Goal: Navigation & Orientation: Find specific page/section

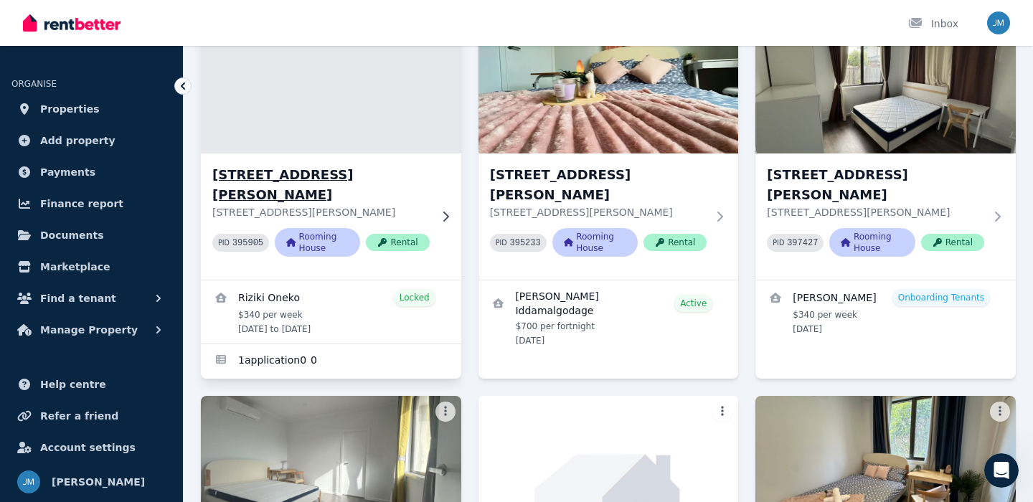
scroll to position [137, 0]
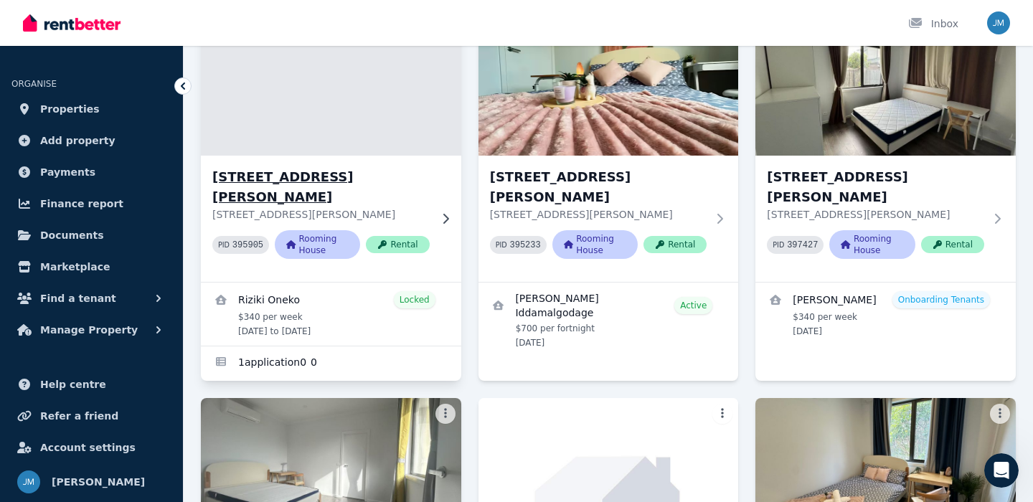
click at [418, 207] on p "[STREET_ADDRESS][PERSON_NAME]" at bounding box center [320, 214] width 217 height 14
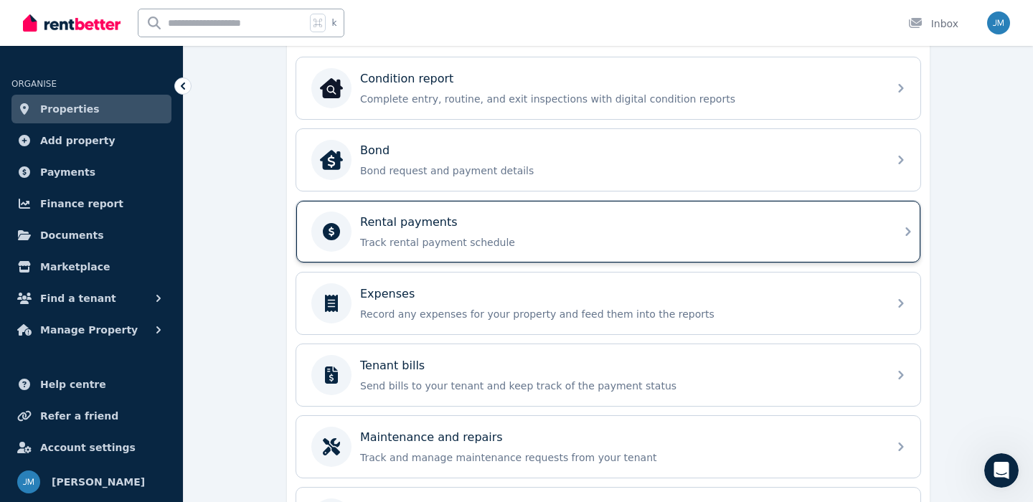
scroll to position [448, 0]
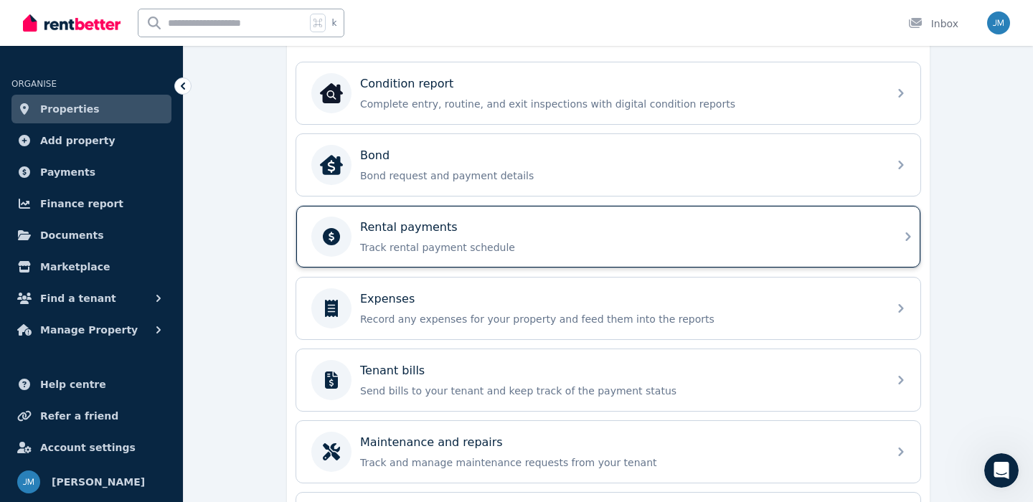
click at [418, 246] on p "Track rental payment schedule" at bounding box center [619, 247] width 519 height 14
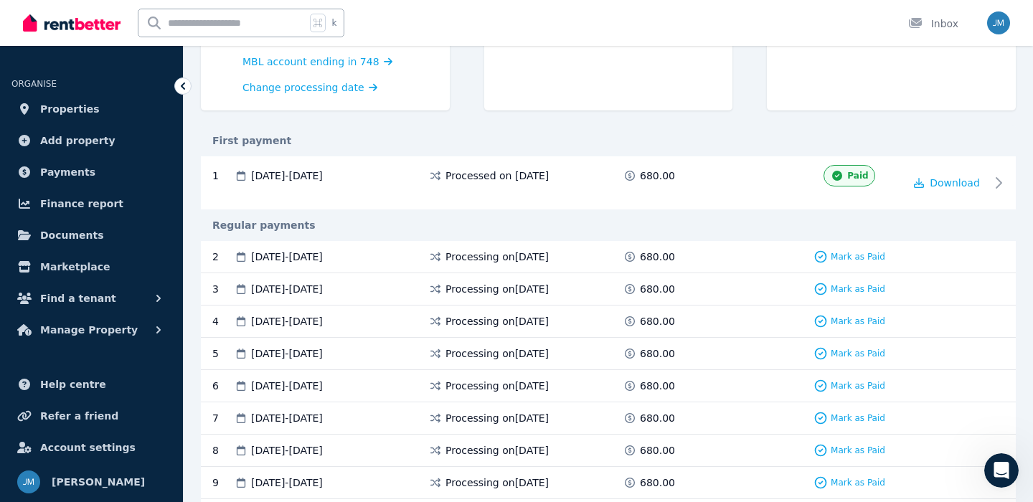
scroll to position [227, 0]
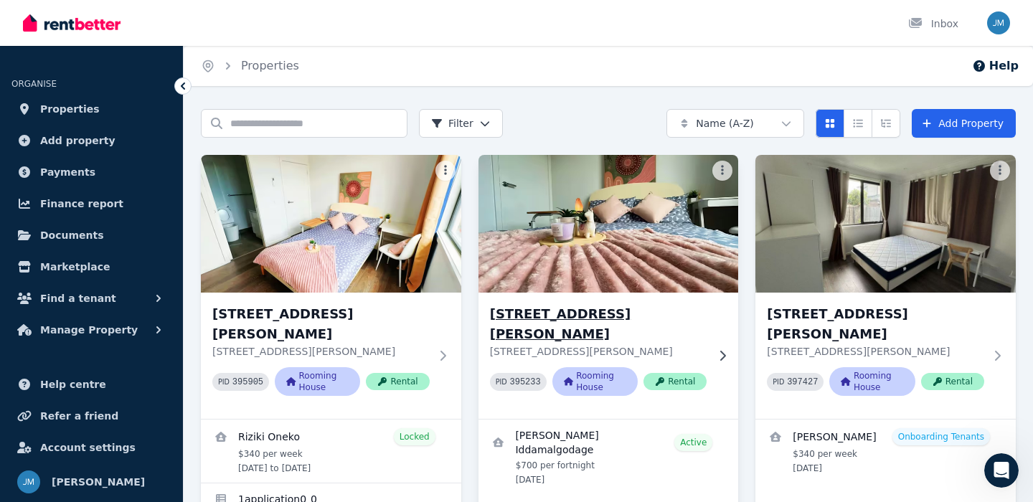
click at [645, 243] on img at bounding box center [608, 223] width 273 height 145
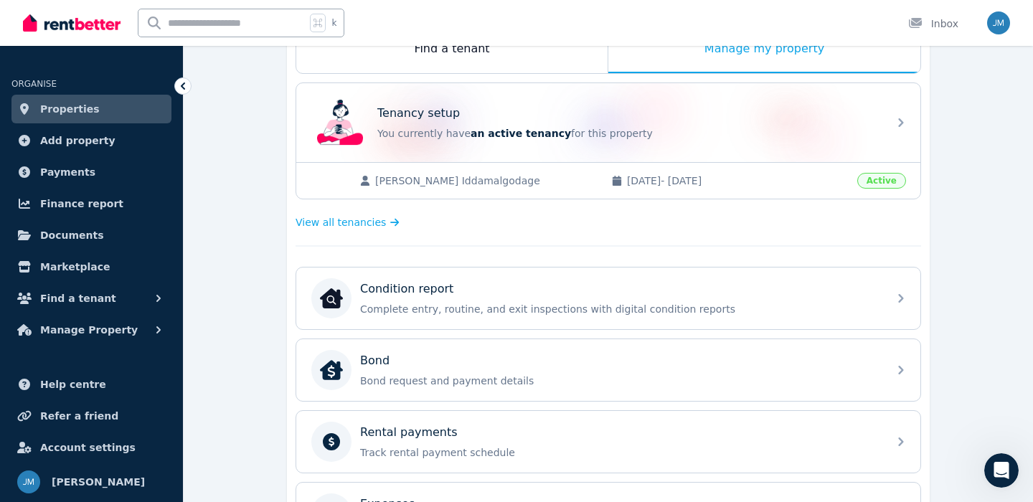
scroll to position [265, 0]
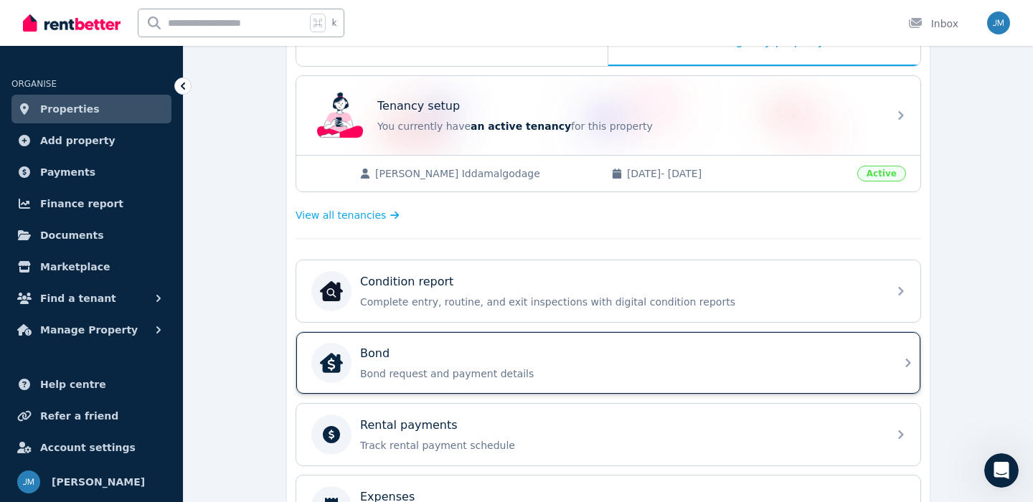
click at [685, 370] on p "Bond request and payment details" at bounding box center [619, 374] width 519 height 14
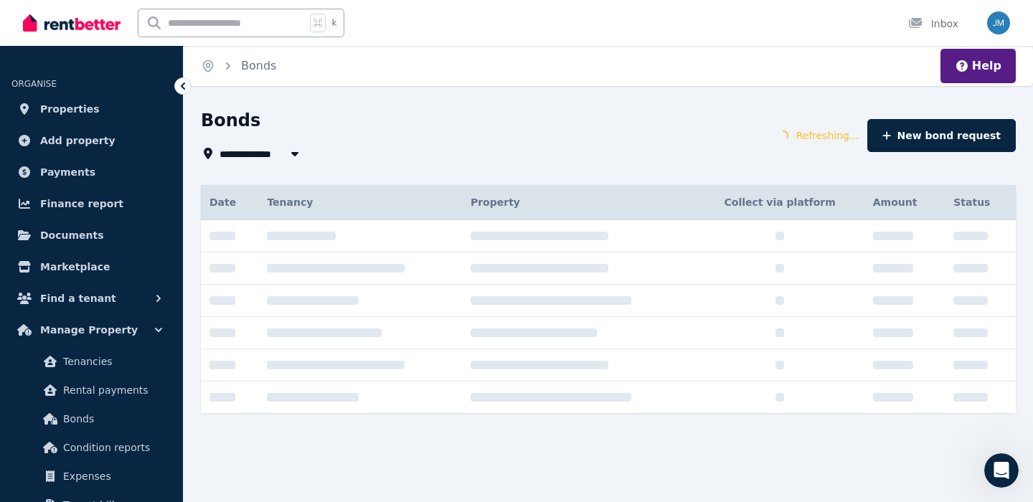
type input "**********"
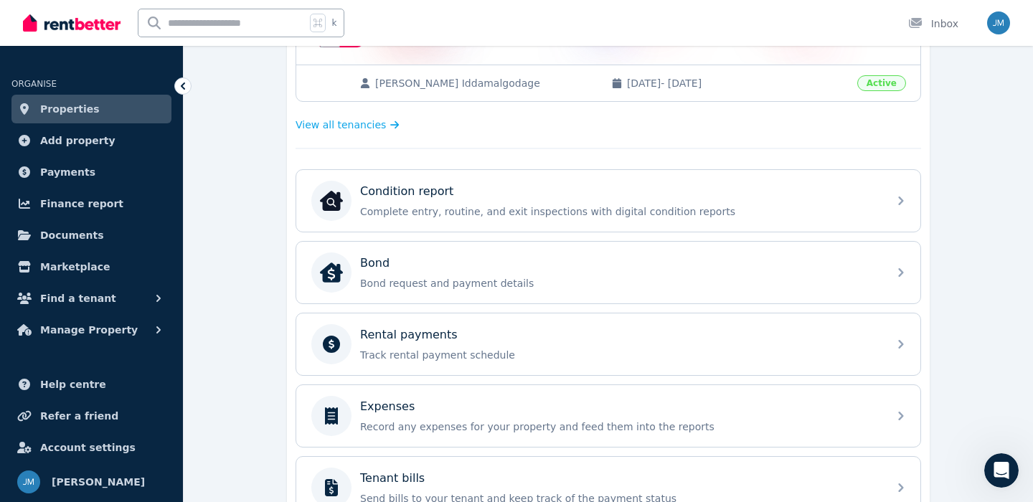
scroll to position [357, 0]
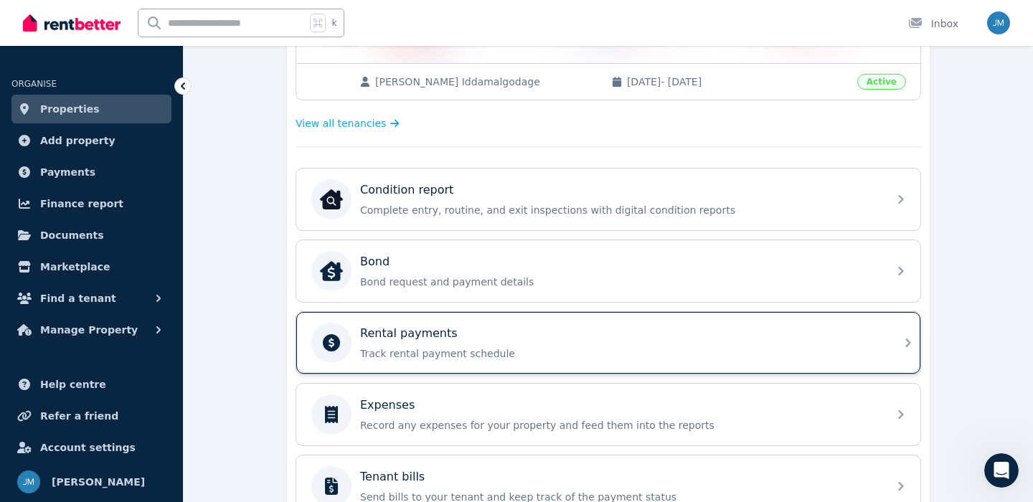
click at [415, 327] on p "Rental payments" at bounding box center [409, 333] width 98 height 17
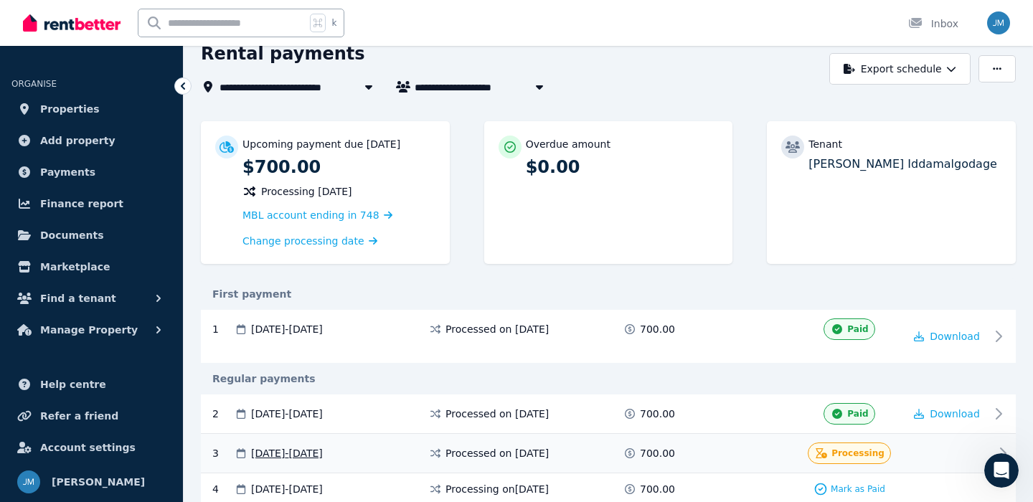
scroll to position [70, 0]
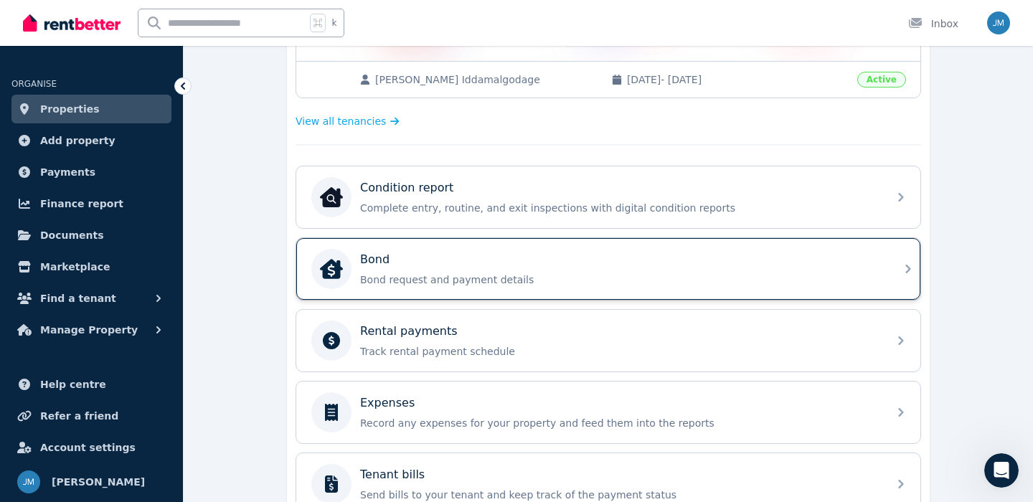
scroll to position [361, 0]
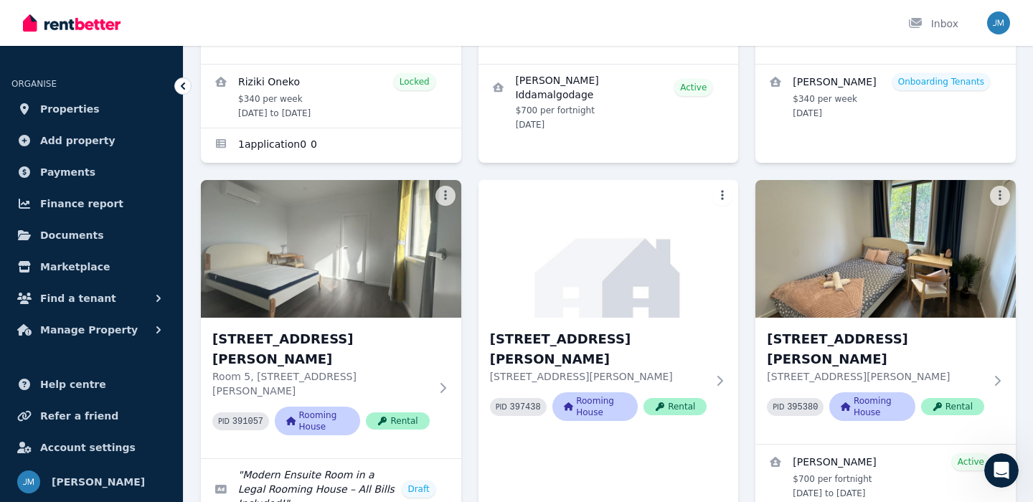
scroll to position [392, 0]
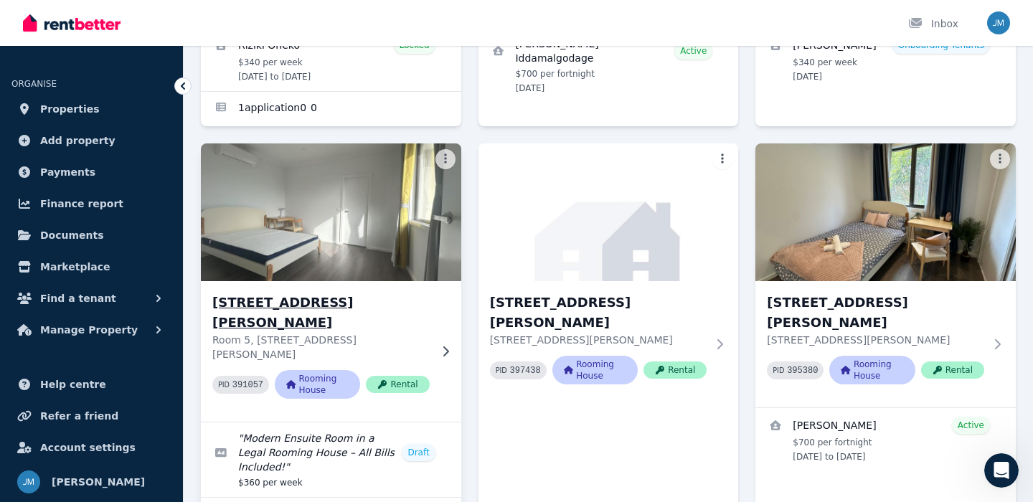
click at [386, 283] on div "Room 5, [STREET_ADDRESS][PERSON_NAME][PERSON_NAME] 391057 Rooming House Rental" at bounding box center [331, 351] width 260 height 141
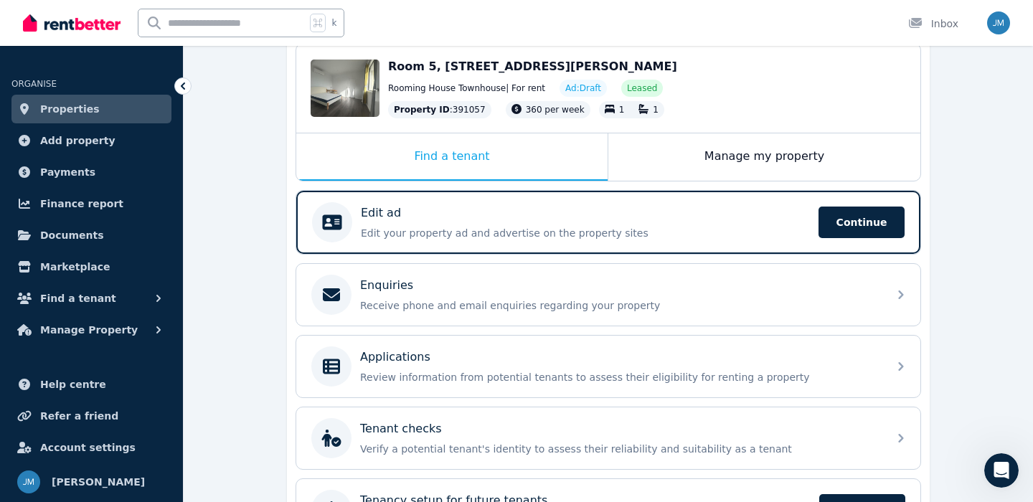
scroll to position [150, 0]
click at [744, 159] on div "Manage my property" at bounding box center [764, 157] width 312 height 47
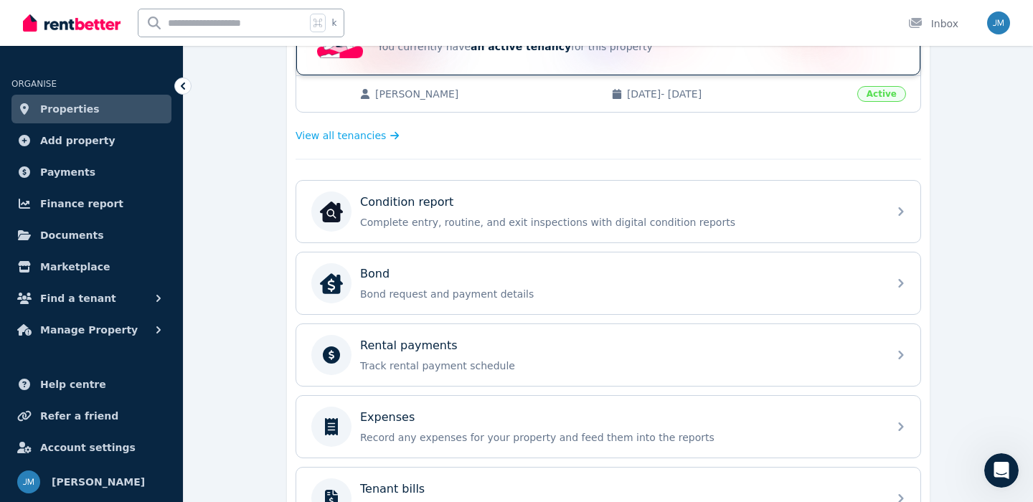
scroll to position [361, 0]
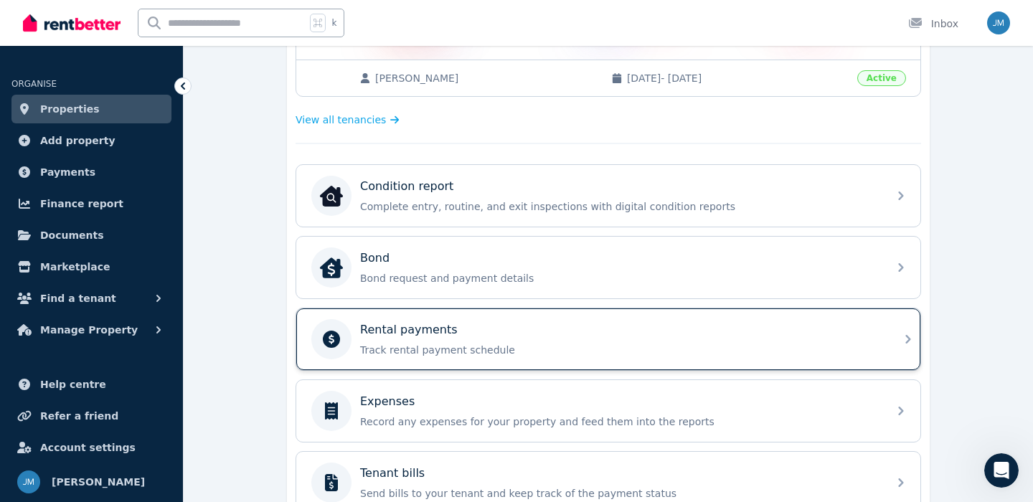
click at [576, 352] on p "Track rental payment schedule" at bounding box center [619, 350] width 519 height 14
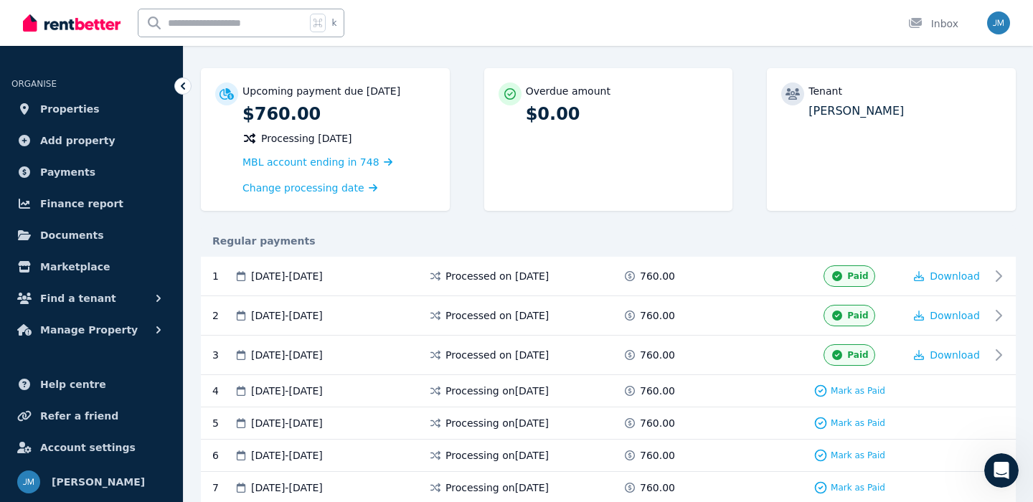
scroll to position [123, 0]
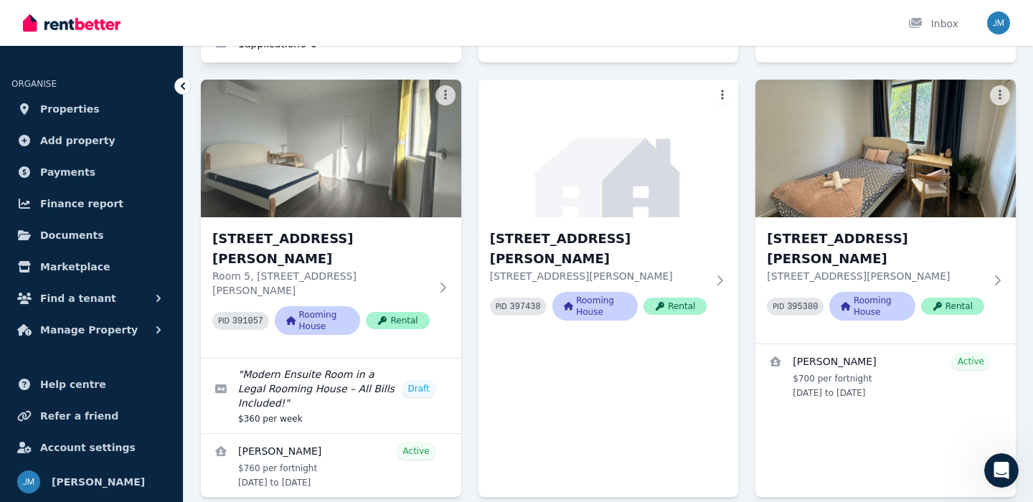
scroll to position [457, 0]
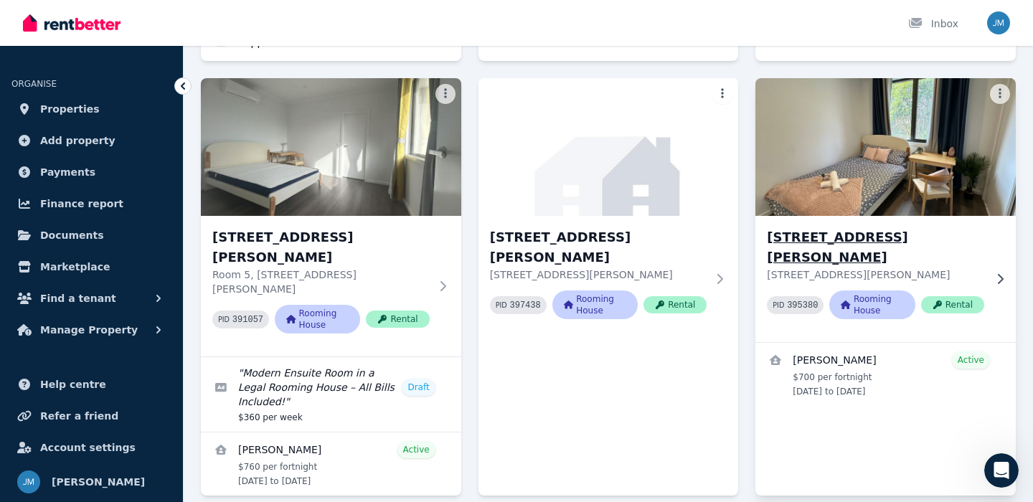
click at [903, 196] on img at bounding box center [885, 147] width 273 height 145
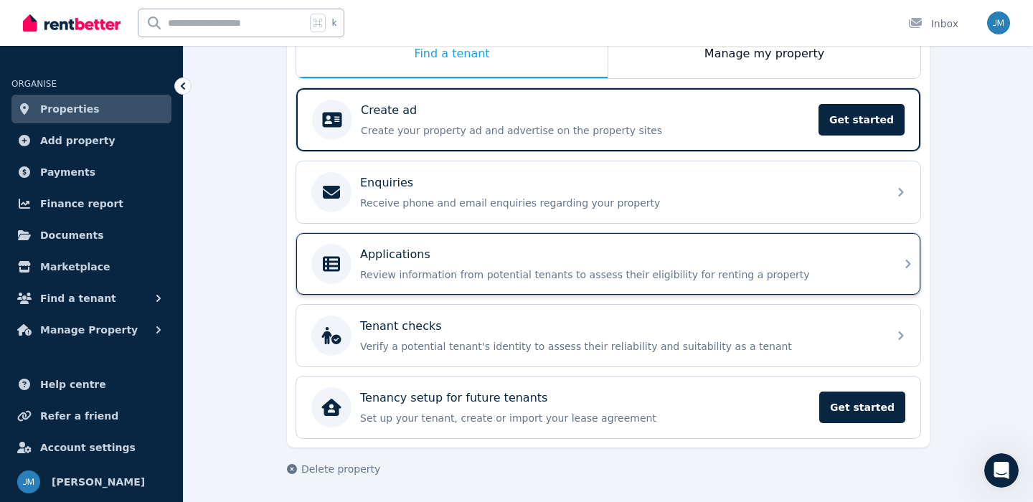
scroll to position [167, 0]
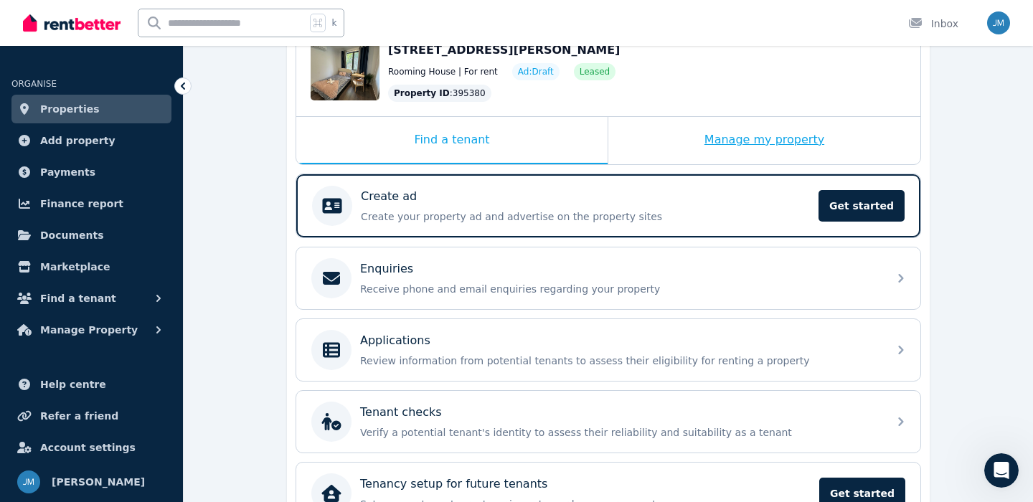
click at [720, 156] on div "Manage my property" at bounding box center [764, 140] width 312 height 47
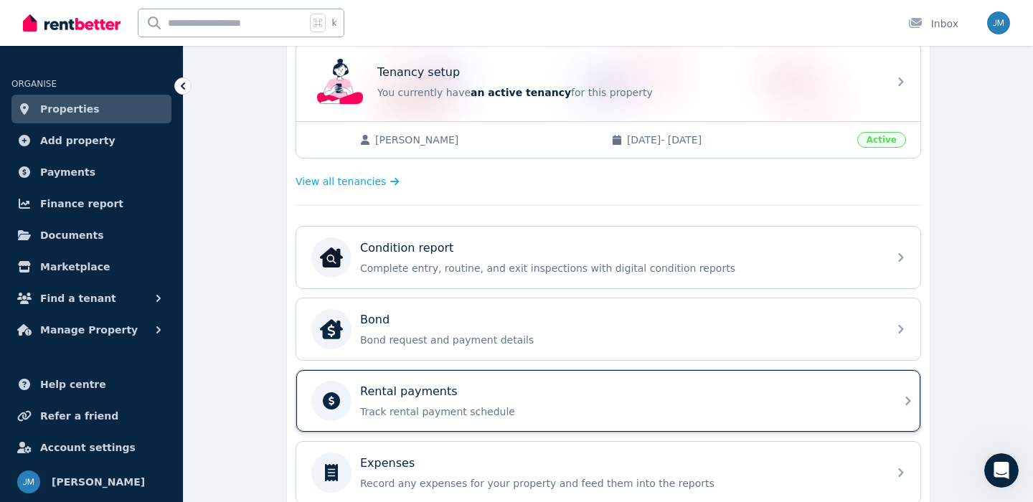
scroll to position [308, 0]
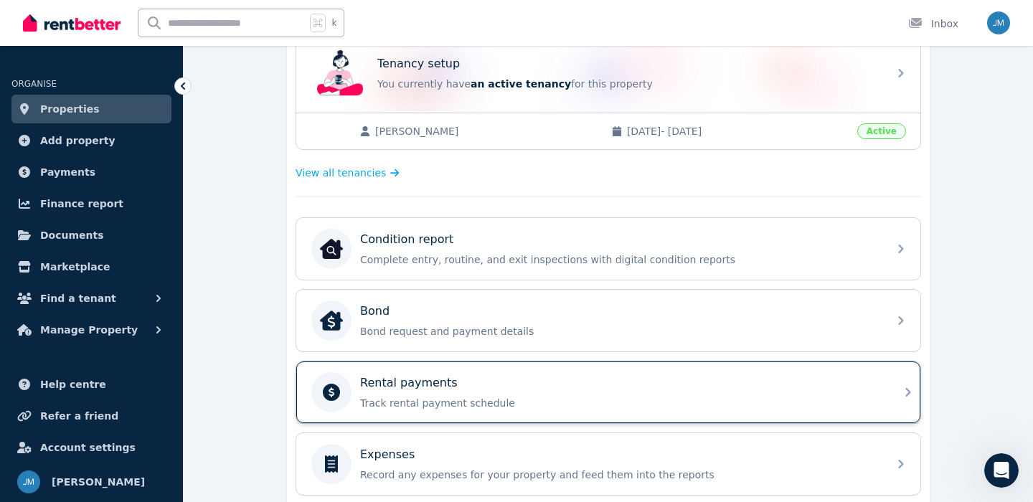
click at [532, 387] on div "Rental payments" at bounding box center [619, 383] width 519 height 17
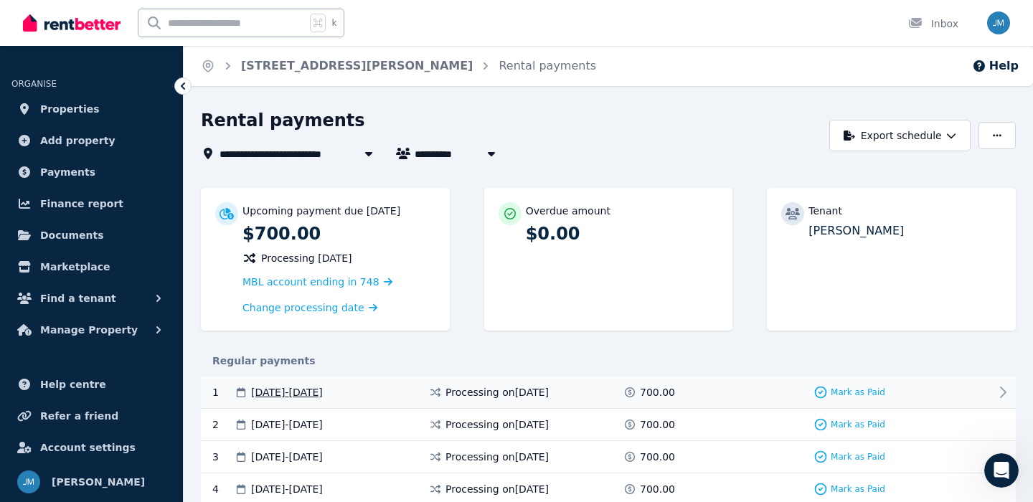
click at [431, 400] on div "1 [DATE] - [DATE] Processing on [DATE] 700.00 Mark as Paid" at bounding box center [608, 393] width 815 height 32
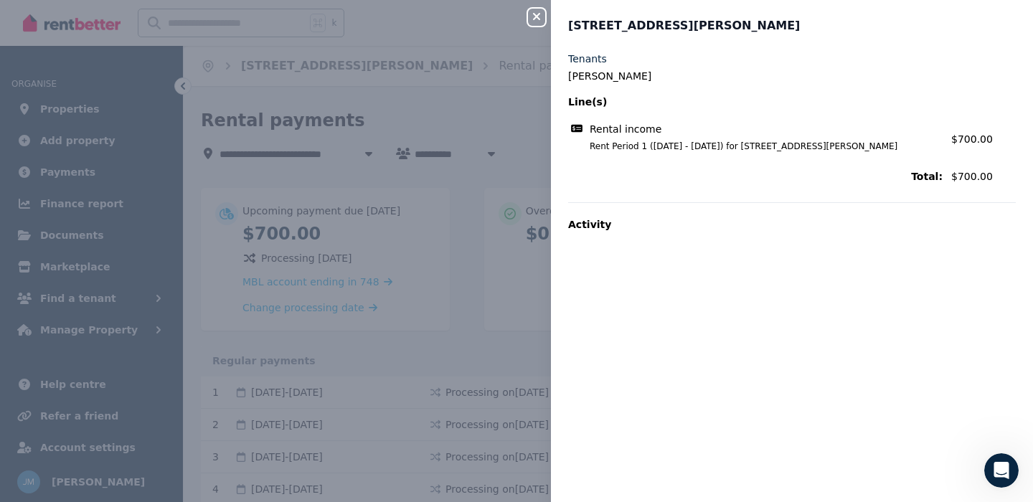
click at [541, 9] on button "Close panel" at bounding box center [536, 17] width 17 height 17
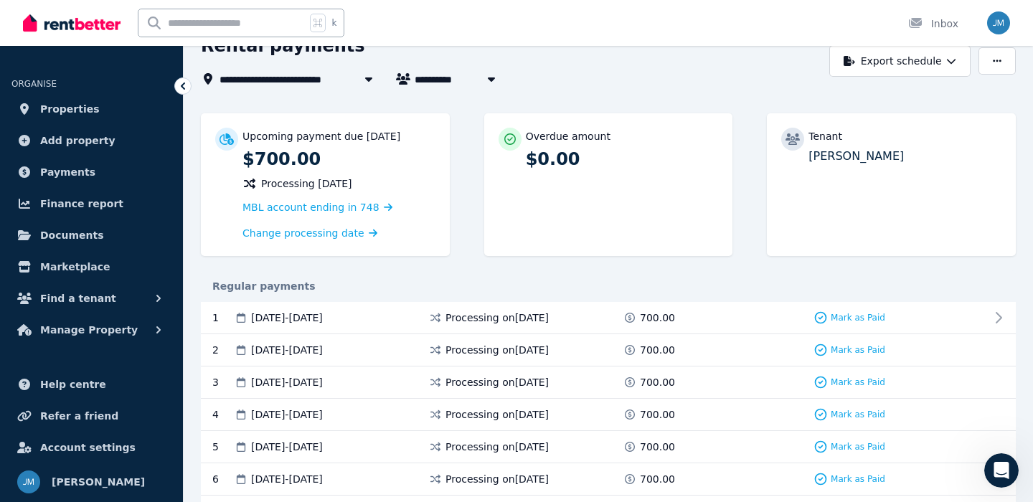
scroll to position [81, 0]
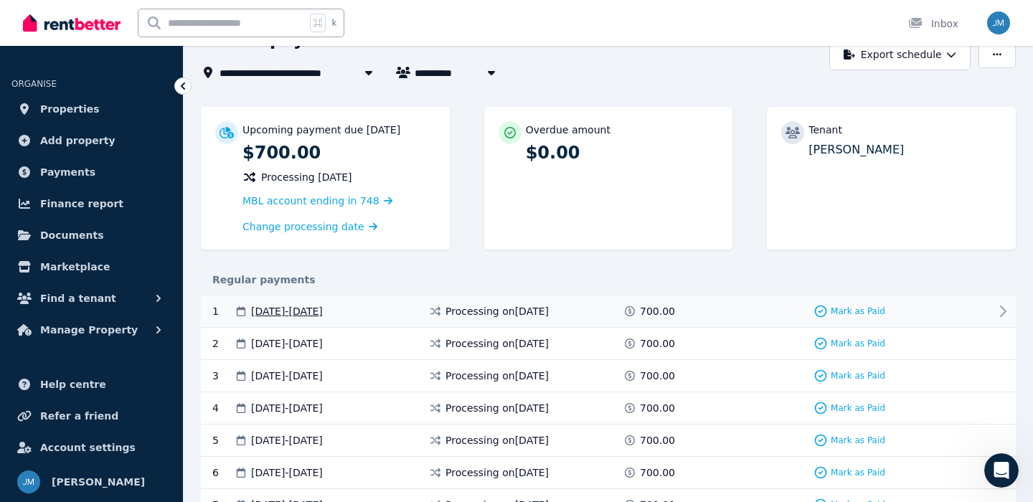
click at [997, 306] on icon at bounding box center [1002, 311] width 17 height 17
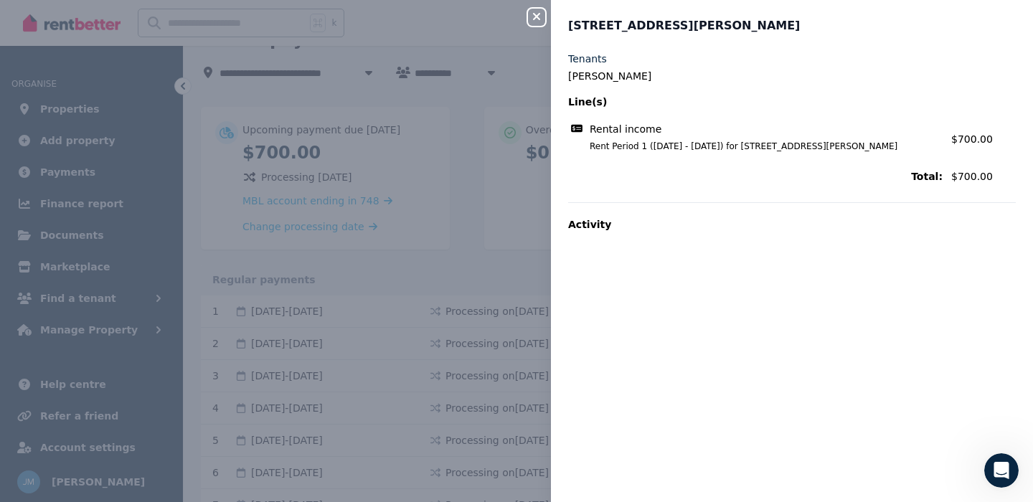
click at [524, 210] on div "Close panel Room 8, [STREET_ADDRESS][PERSON_NAME] Tenants ZHENGAN LU Line(s) Re…" at bounding box center [516, 251] width 1033 height 502
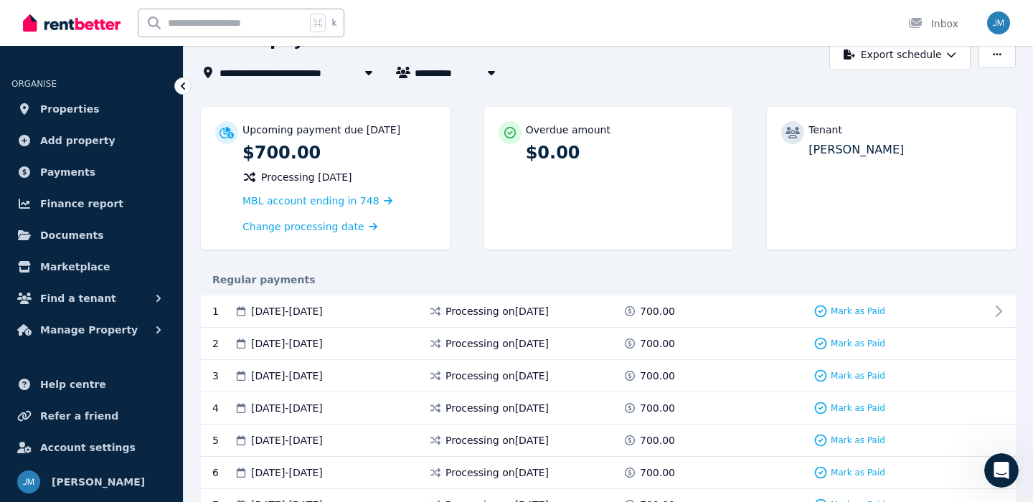
scroll to position [72, 0]
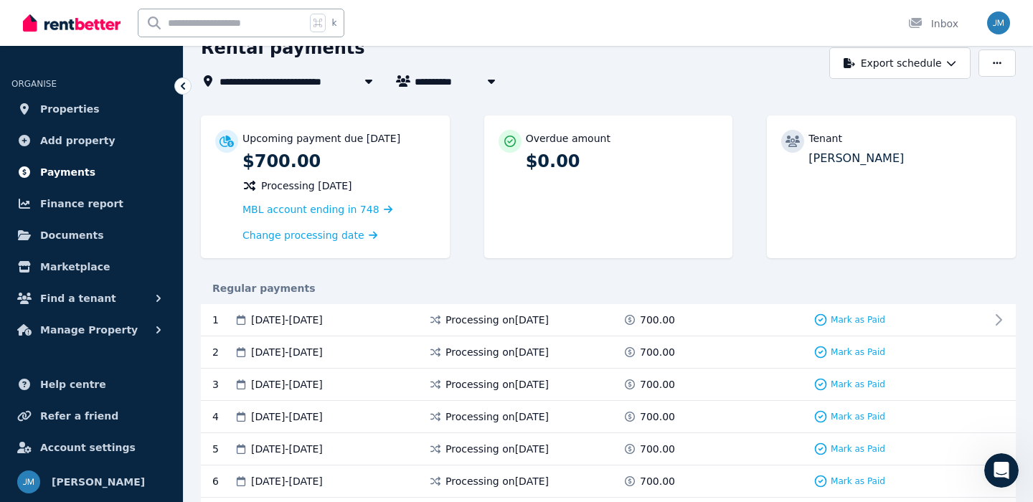
click at [85, 166] on span "Payments" at bounding box center [67, 172] width 55 height 17
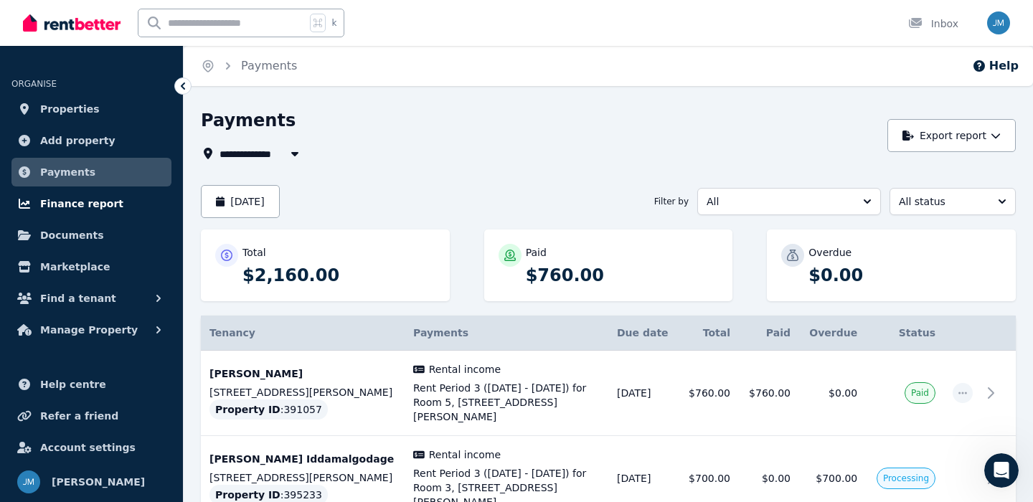
click at [90, 207] on span "Finance report" at bounding box center [81, 203] width 83 height 17
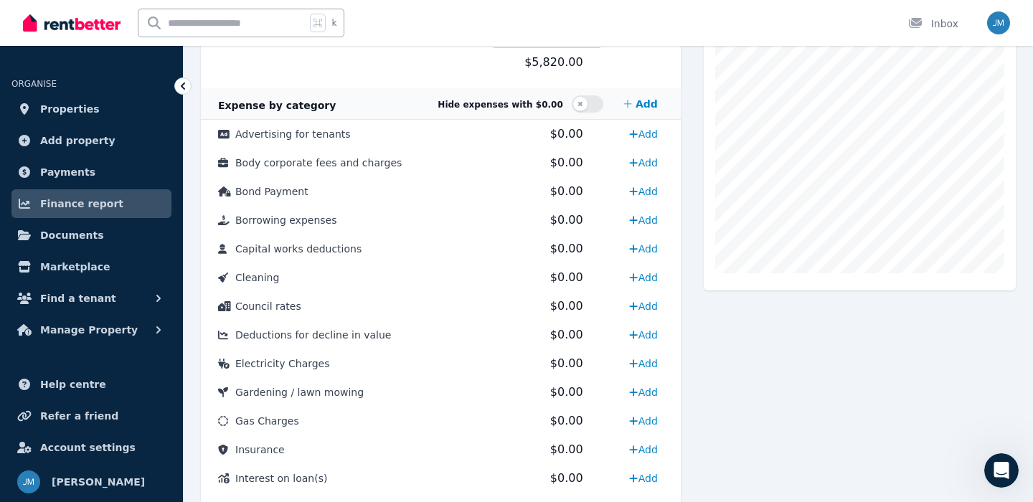
scroll to position [404, 0]
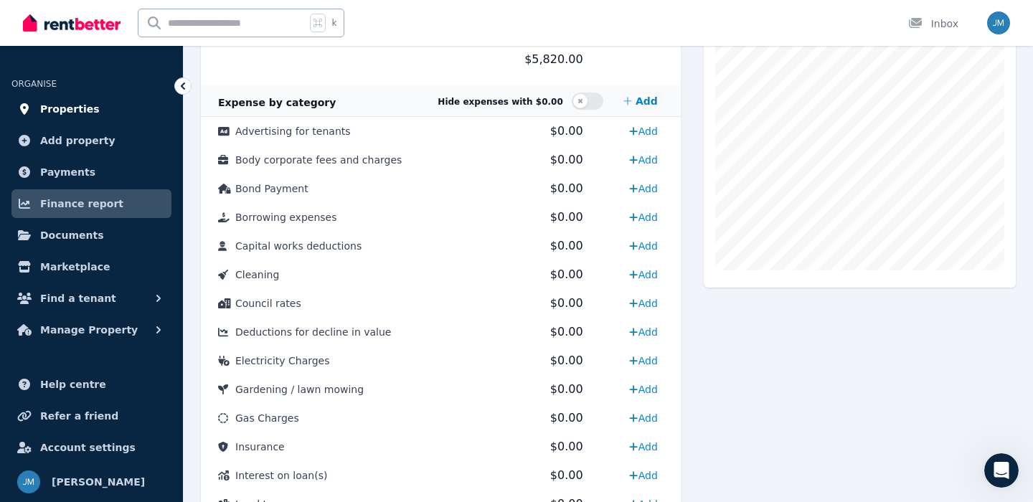
click at [114, 113] on link "Properties" at bounding box center [91, 109] width 160 height 29
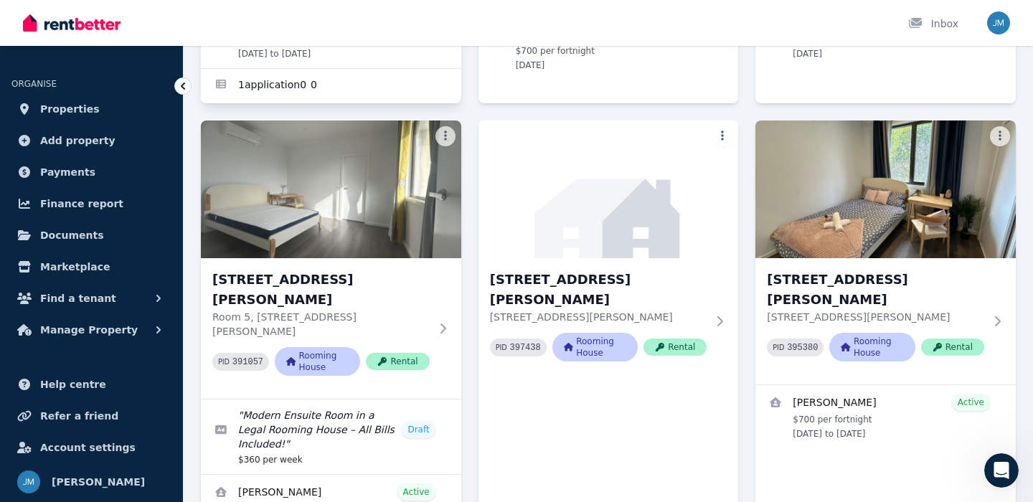
scroll to position [424, 0]
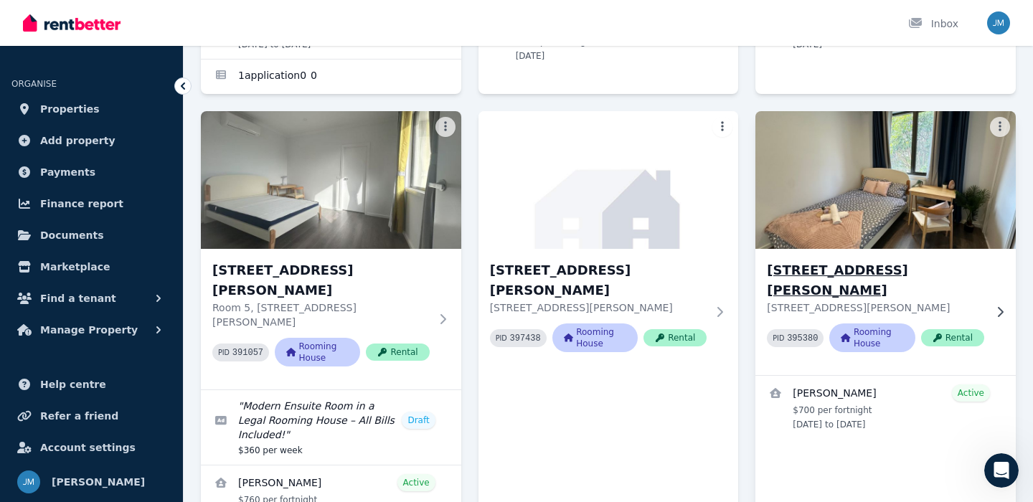
click at [866, 301] on p "[STREET_ADDRESS][PERSON_NAME]" at bounding box center [875, 308] width 217 height 14
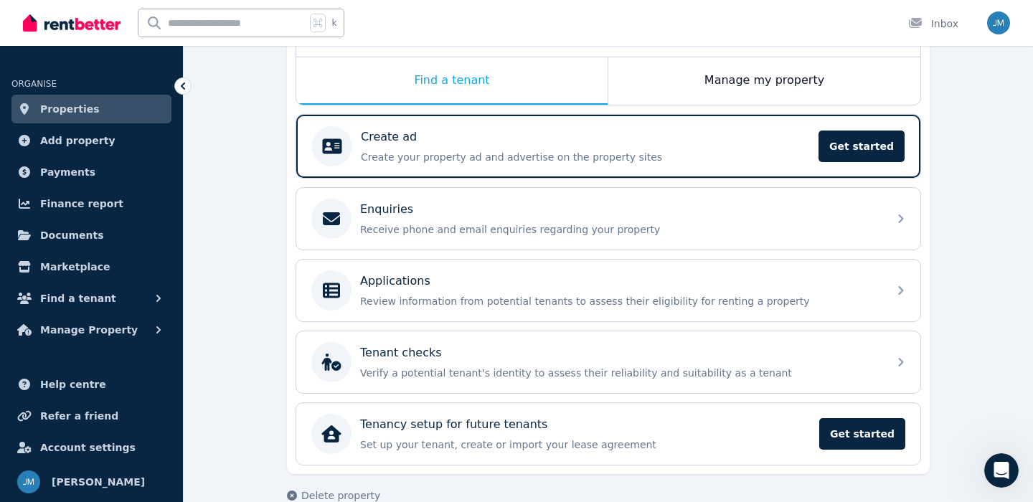
scroll to position [253, 0]
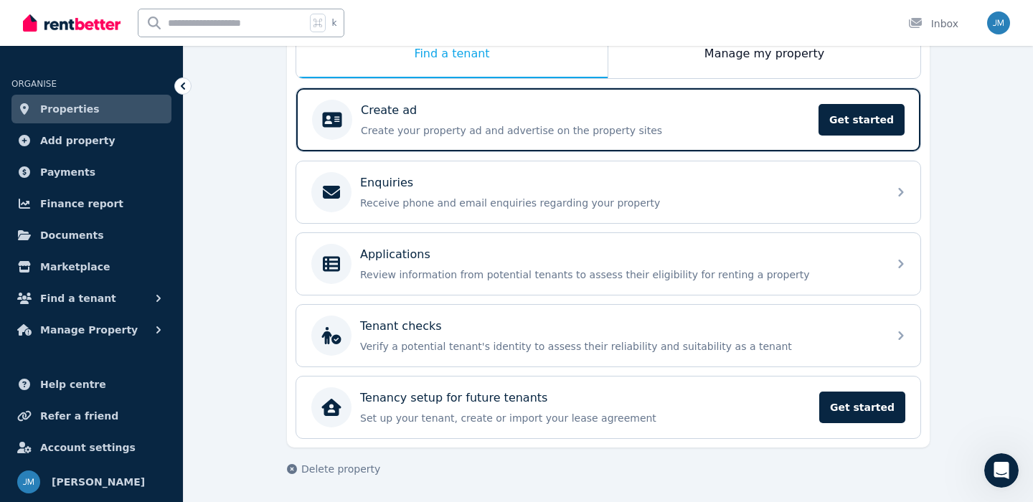
click at [1012, 474] on div "Open Intercom Messenger" at bounding box center [1001, 470] width 47 height 47
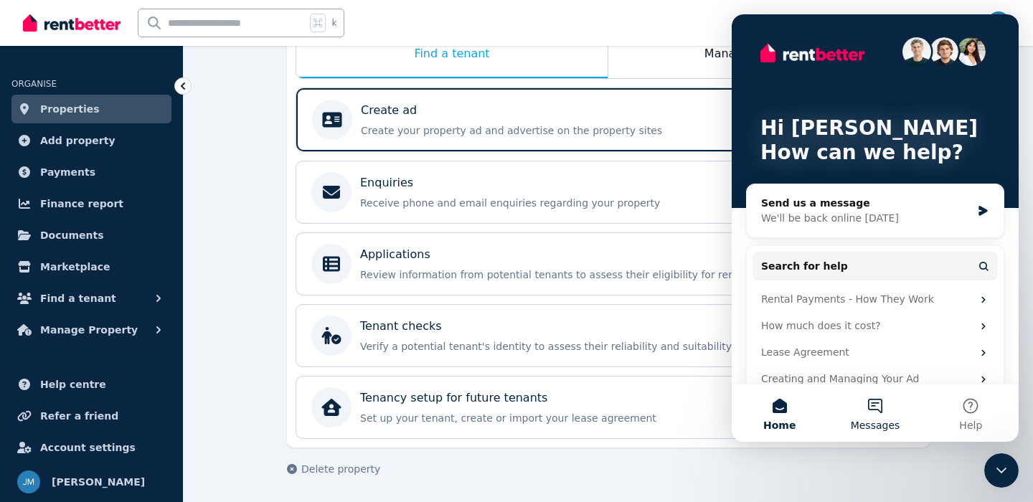
click at [869, 407] on button "Messages" at bounding box center [874, 413] width 95 height 57
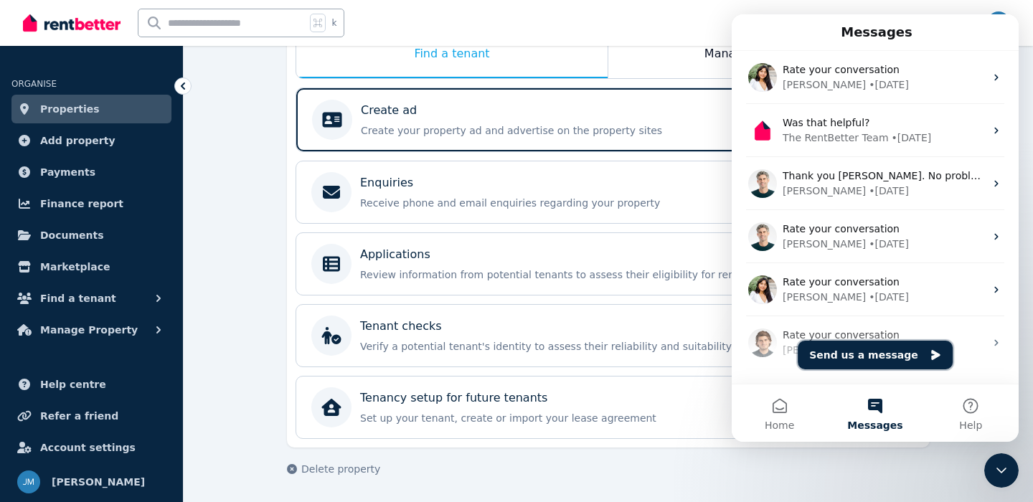
click at [858, 359] on button "Send us a message" at bounding box center [875, 355] width 155 height 29
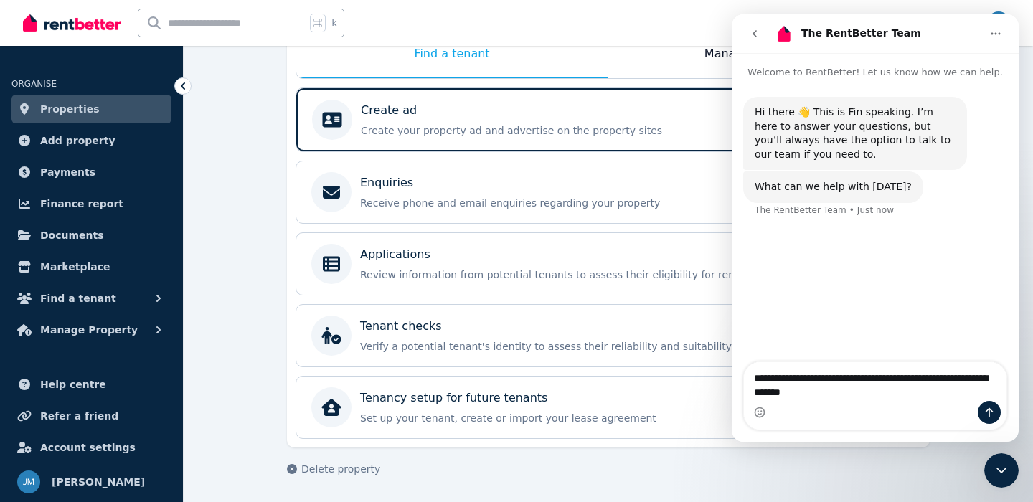
type textarea "**********"
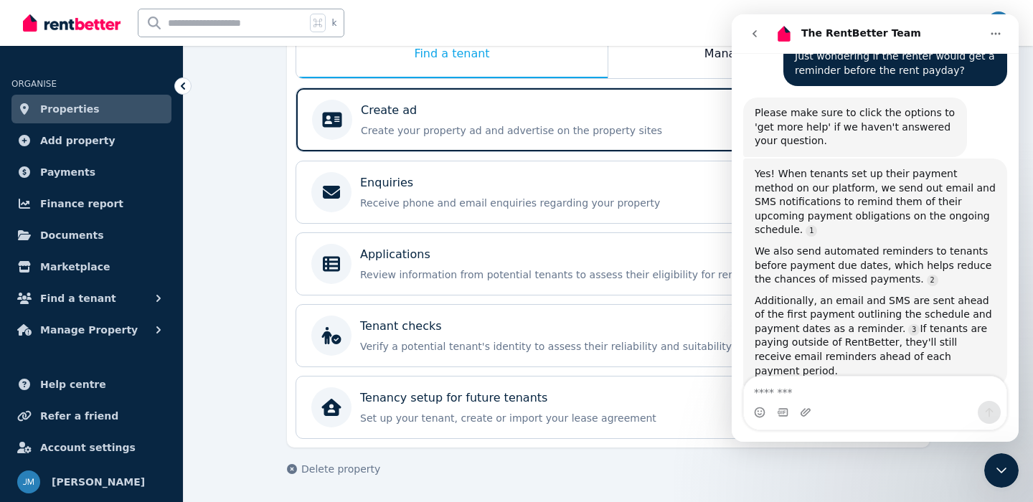
scroll to position [218, 0]
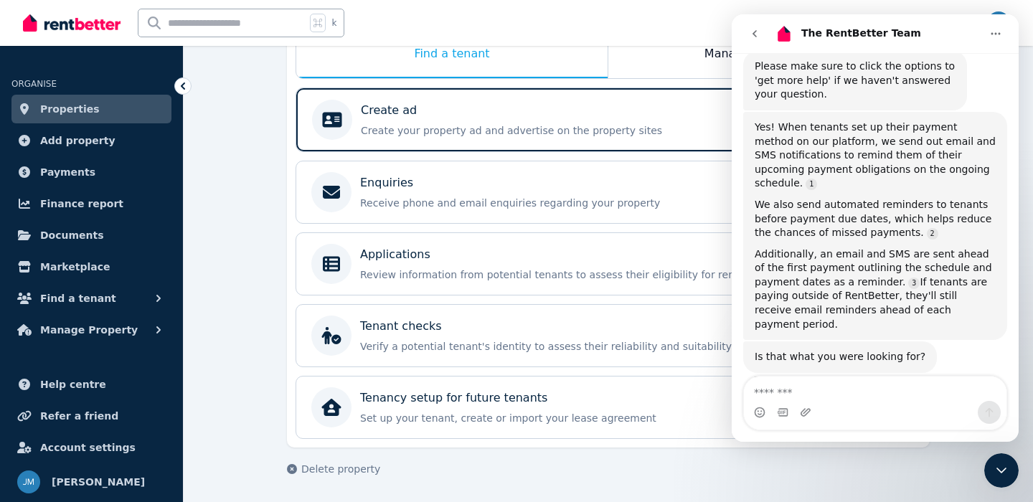
click at [1007, 489] on div "**********" at bounding box center [609, 179] width 850 height 646
click at [1006, 477] on icon "Close Intercom Messenger" at bounding box center [1001, 470] width 17 height 17
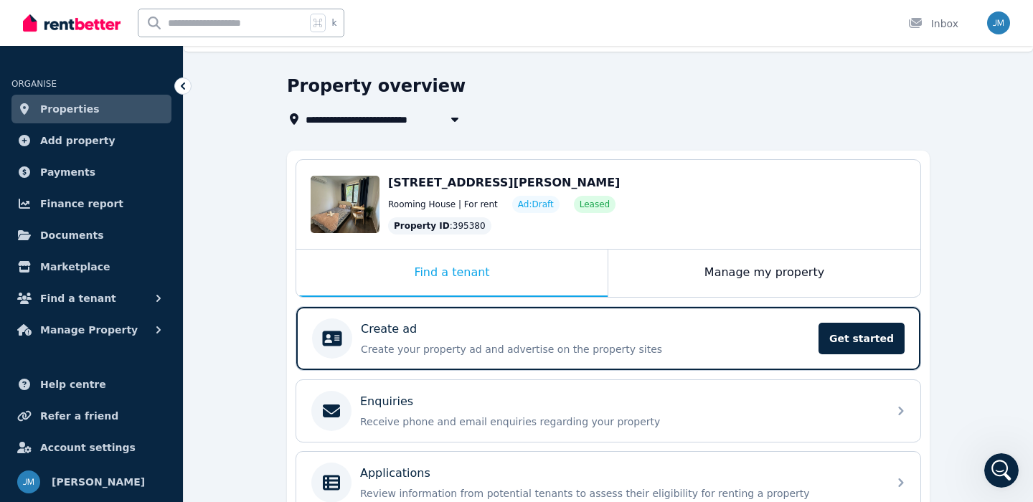
scroll to position [32, 0]
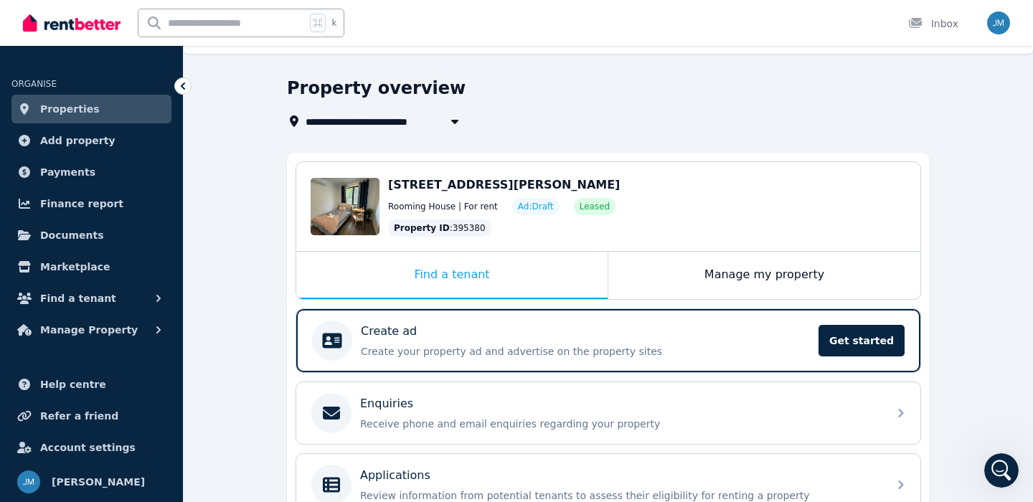
click at [805, 299] on div "Room 8, [STREET_ADDRESS][PERSON_NAME][PERSON_NAME] Rooming House | For rent Ad:…" at bounding box center [609, 230] width 626 height 138
click at [743, 276] on div "Manage my property" at bounding box center [764, 275] width 312 height 47
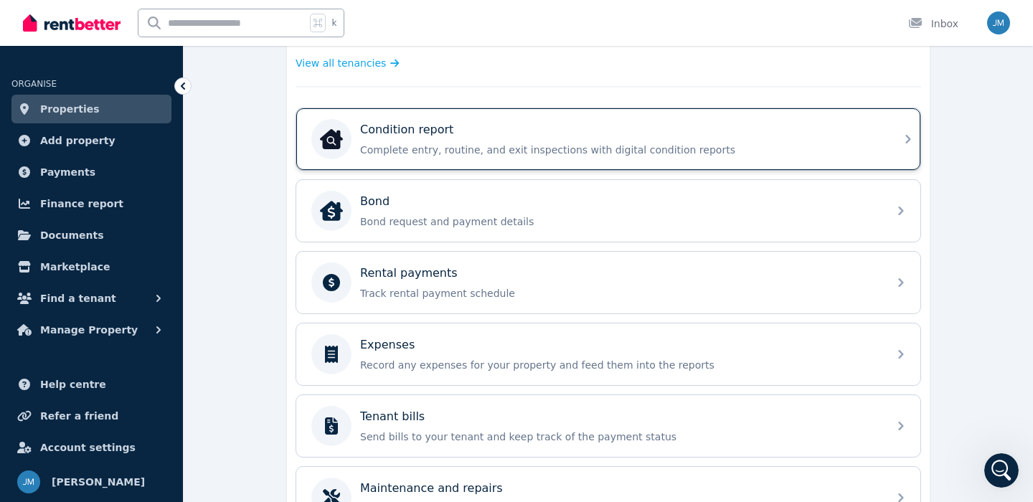
scroll to position [418, 0]
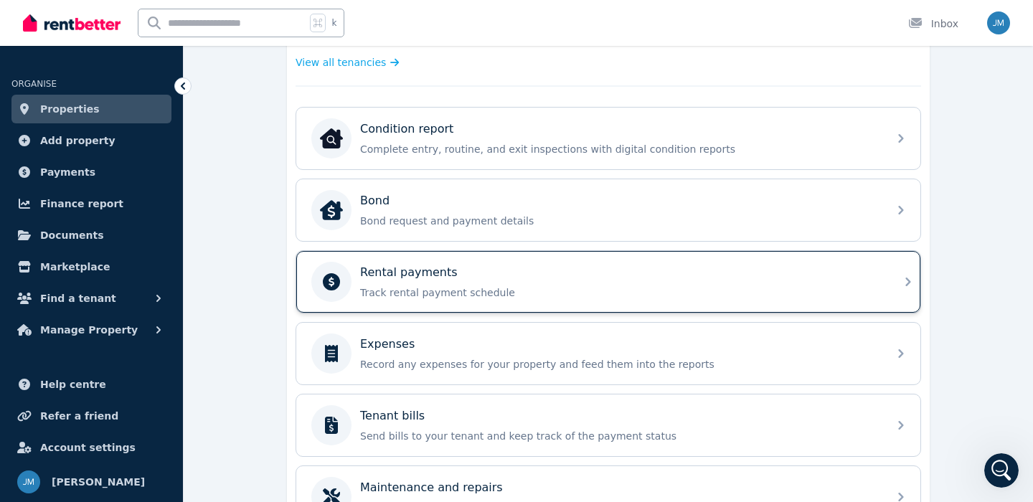
click at [672, 278] on div "Rental payments" at bounding box center [619, 272] width 519 height 17
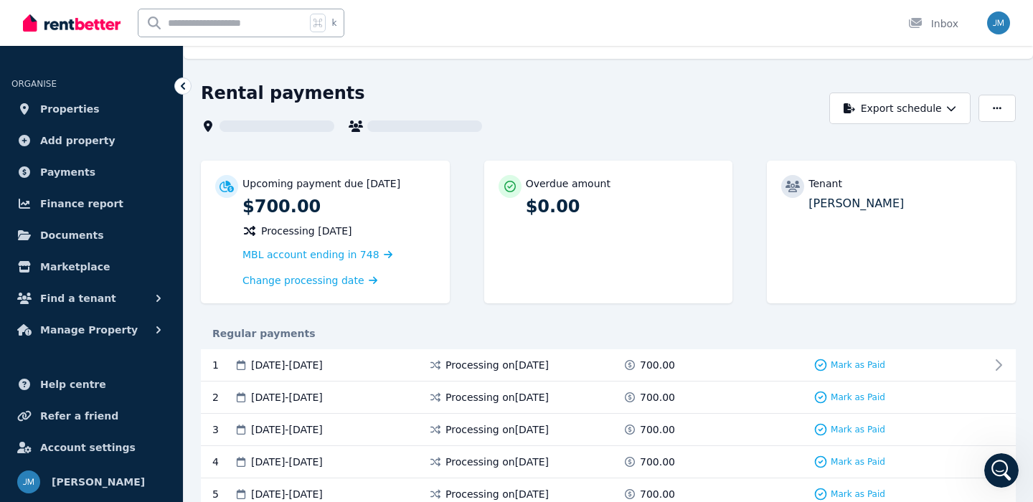
scroll to position [76, 0]
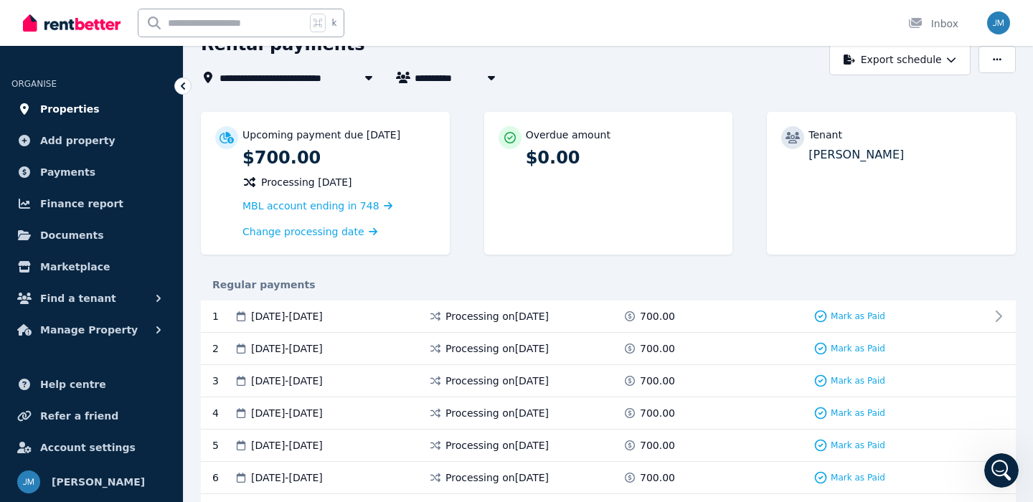
click at [89, 105] on span "Properties" at bounding box center [70, 108] width 60 height 17
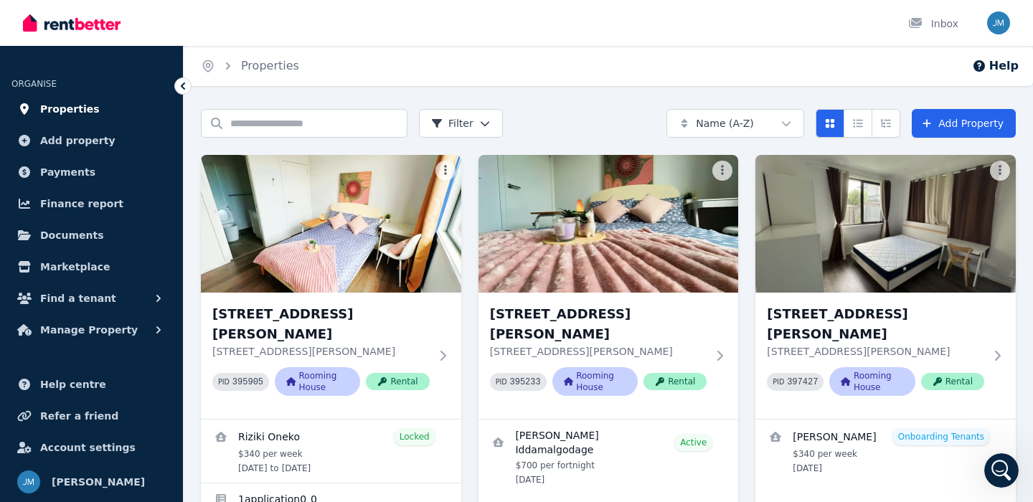
click at [77, 103] on span "Properties" at bounding box center [70, 108] width 60 height 17
click at [91, 105] on link "Properties" at bounding box center [91, 109] width 160 height 29
click at [109, 108] on link "Properties" at bounding box center [91, 109] width 160 height 29
